Goal: Task Accomplishment & Management: Use online tool/utility

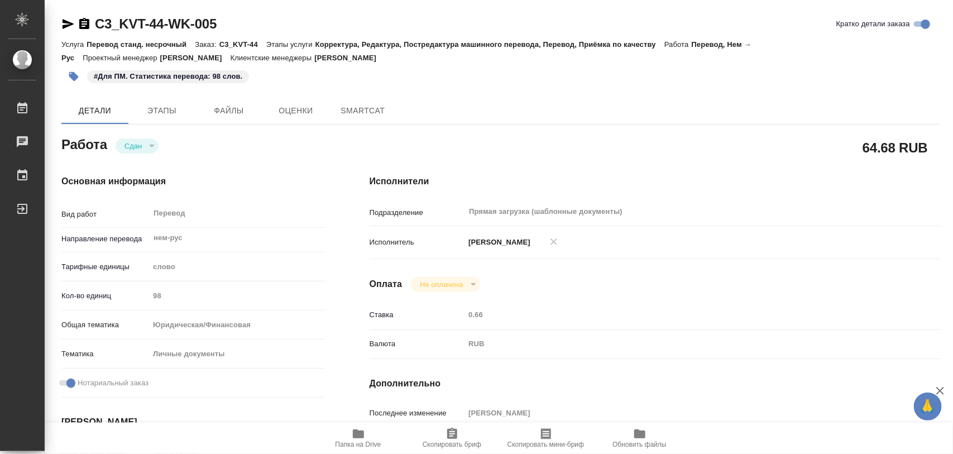
type textarea "x"
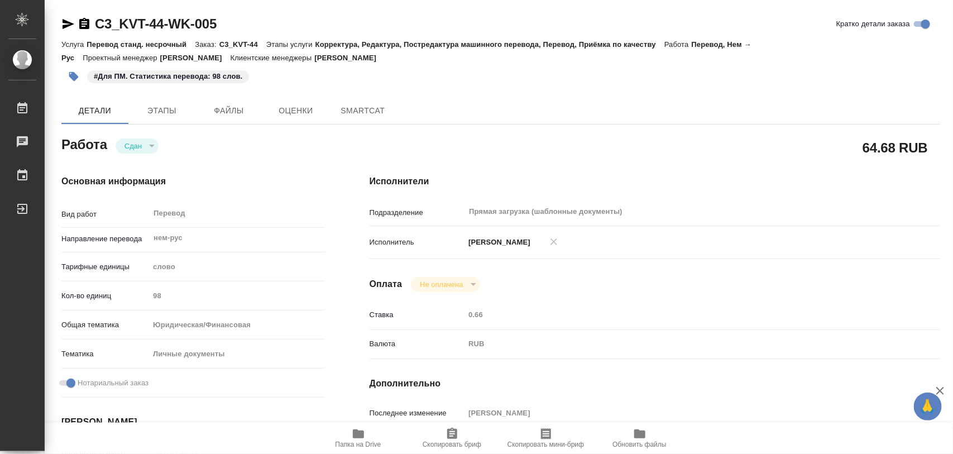
type textarea "x"
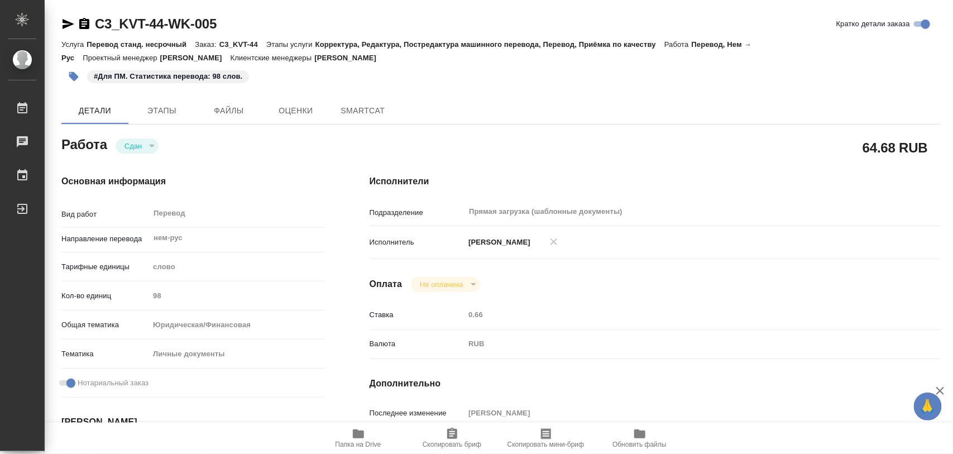
type textarea "x"
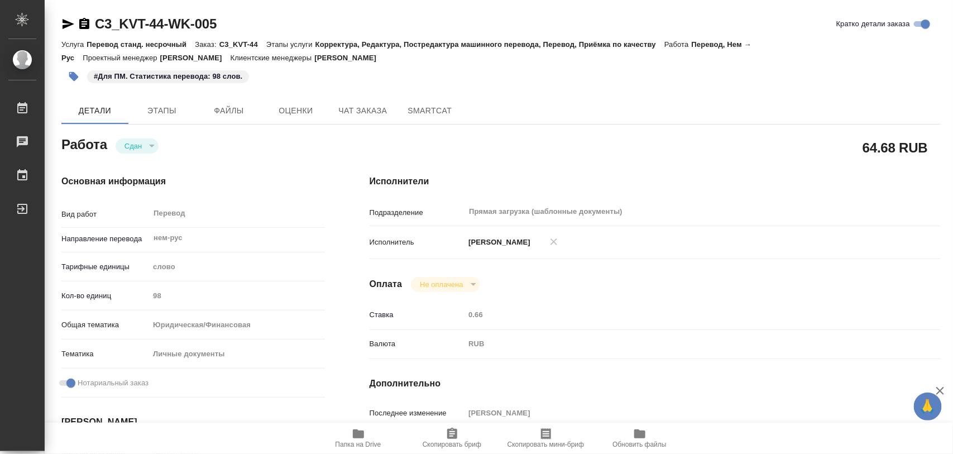
type textarea "x"
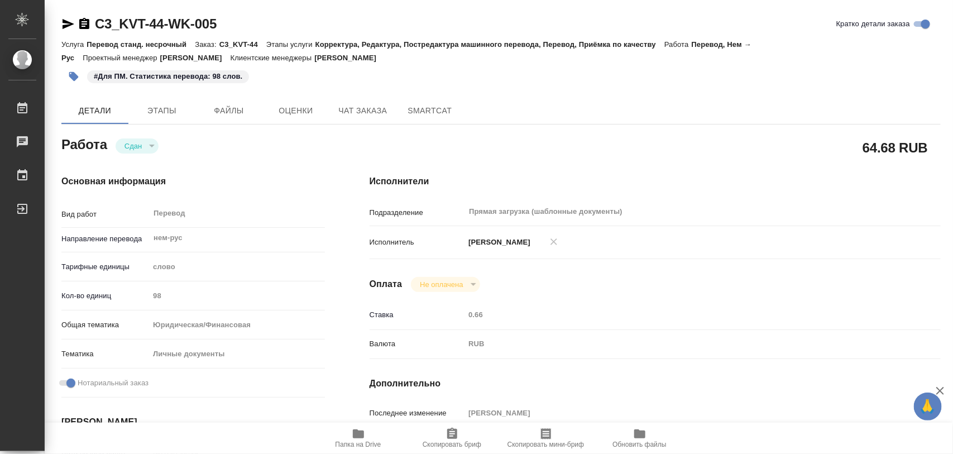
type textarea "x"
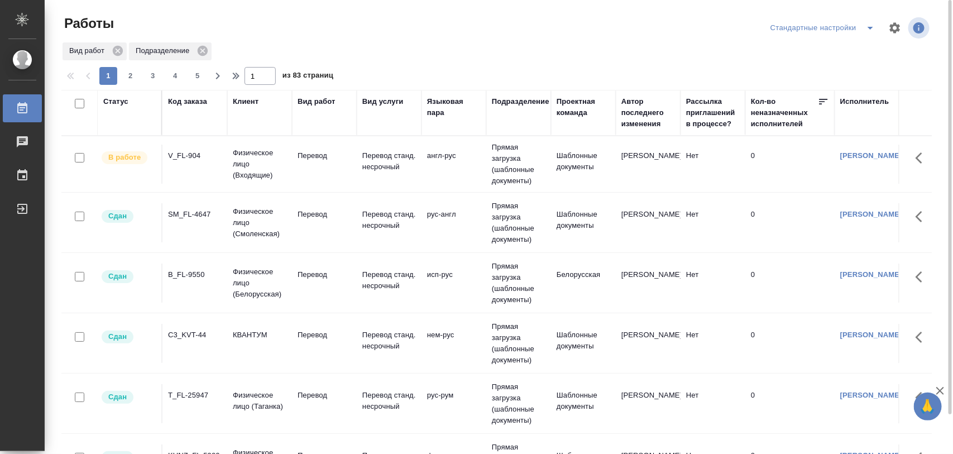
click at [194, 157] on div "V_FL-904" at bounding box center [195, 155] width 54 height 11
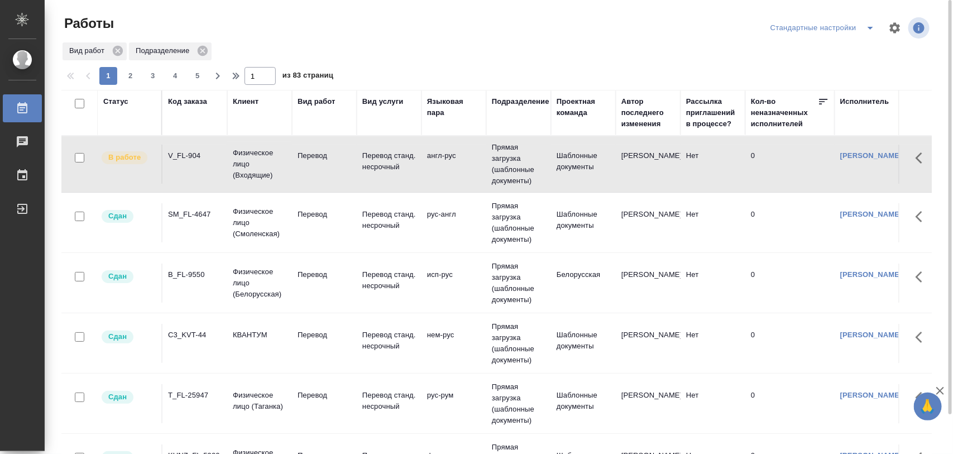
click at [180, 157] on div "V_FL-904" at bounding box center [195, 155] width 54 height 11
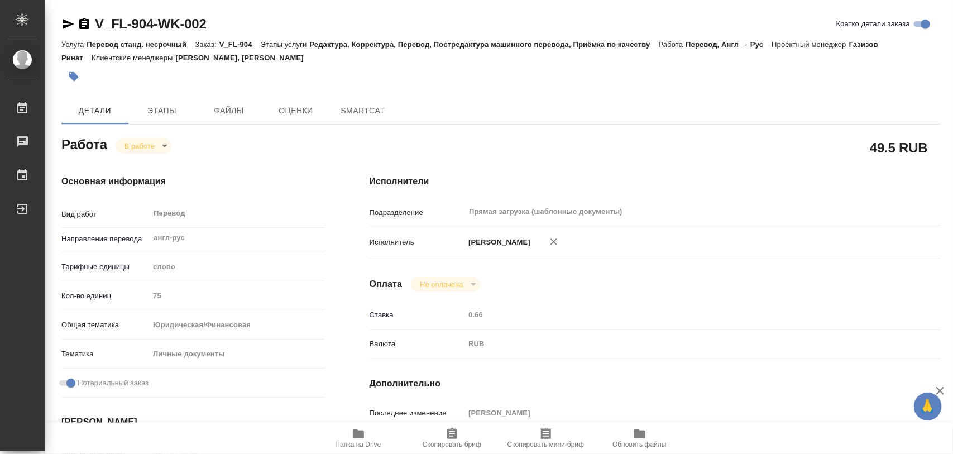
type textarea "x"
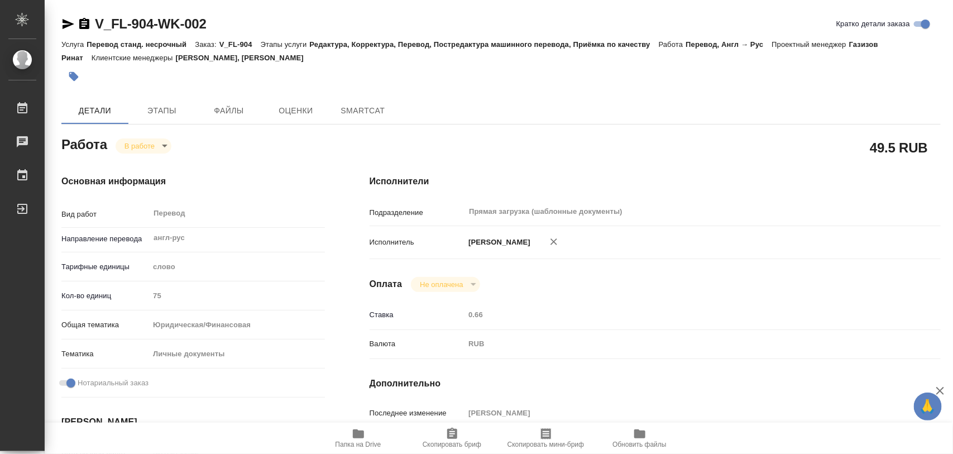
type textarea "x"
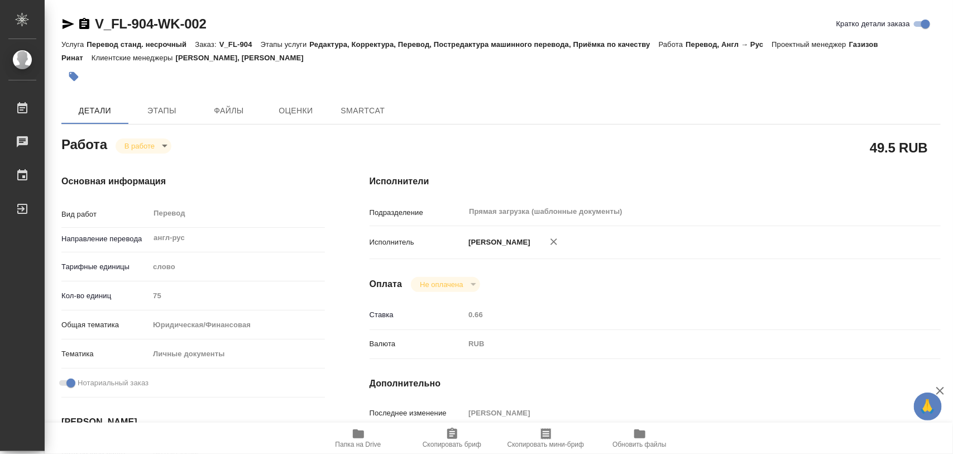
type textarea "x"
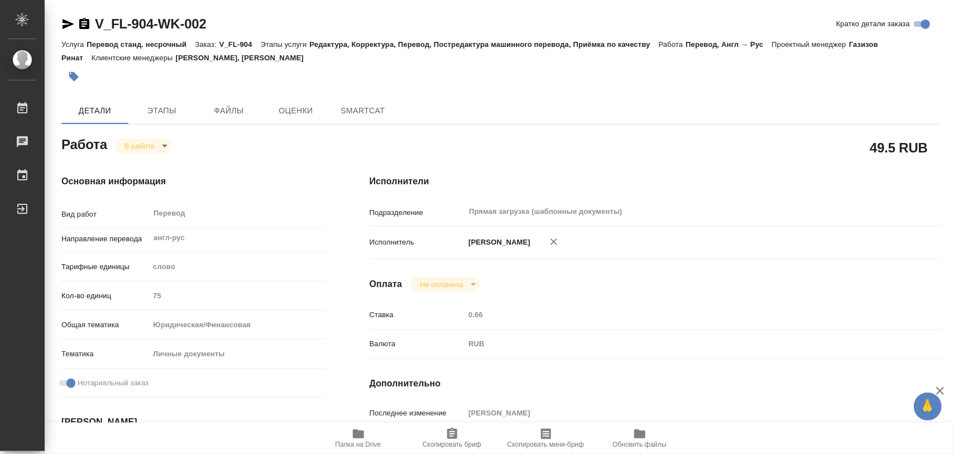
type textarea "x"
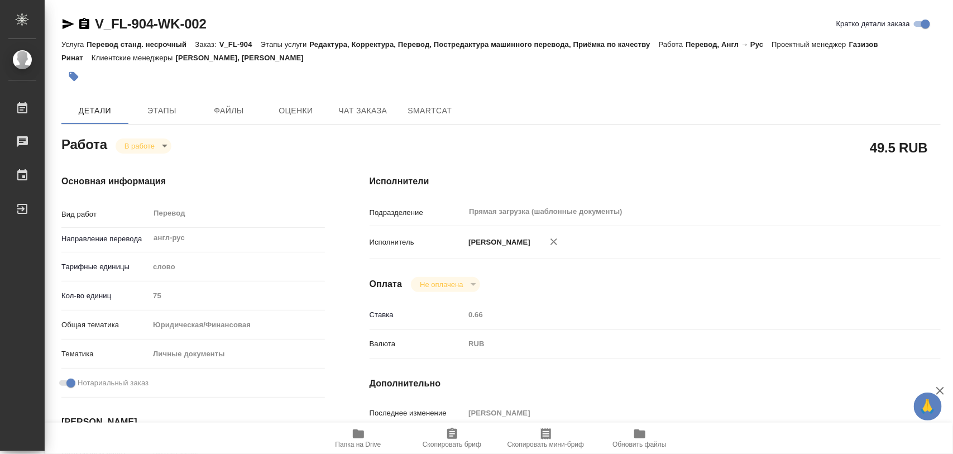
type textarea "x"
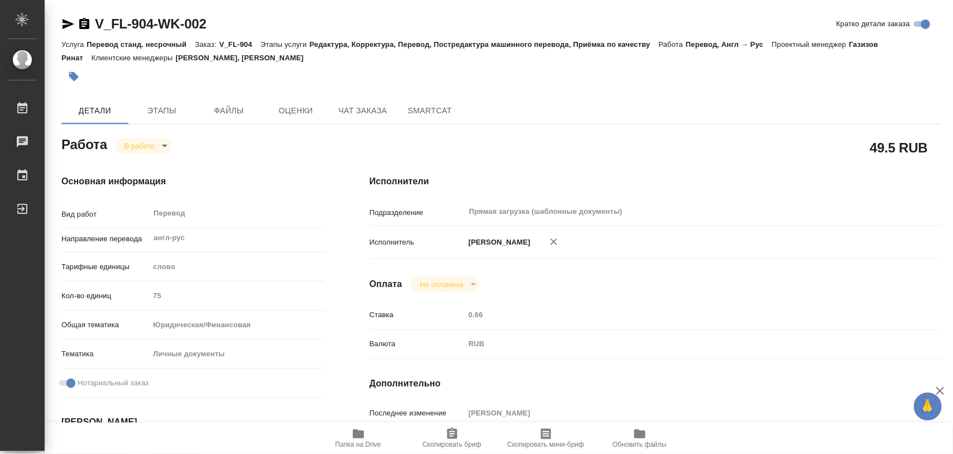
click at [74, 79] on icon "button" at bounding box center [73, 76] width 9 height 9
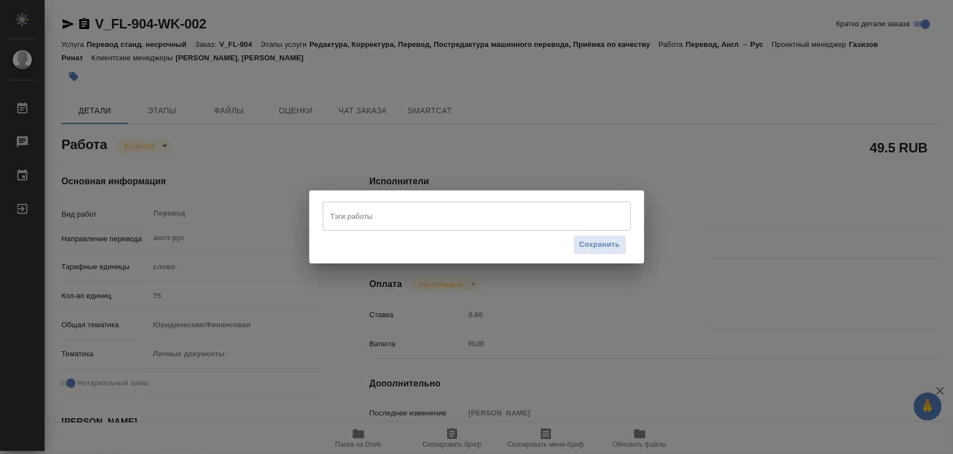
type textarea "x"
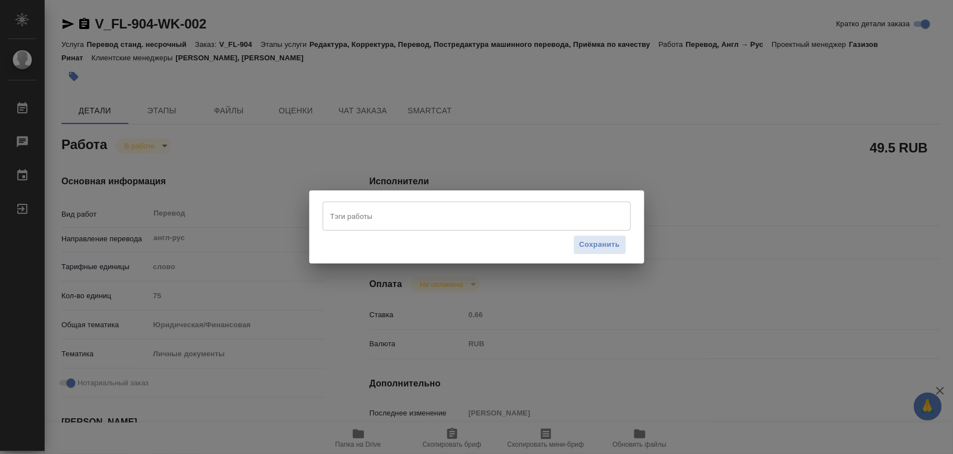
click at [391, 18] on div "Тэги работы Тэги работы Сохранить" at bounding box center [476, 227] width 953 height 454
